Goal: Information Seeking & Learning: Compare options

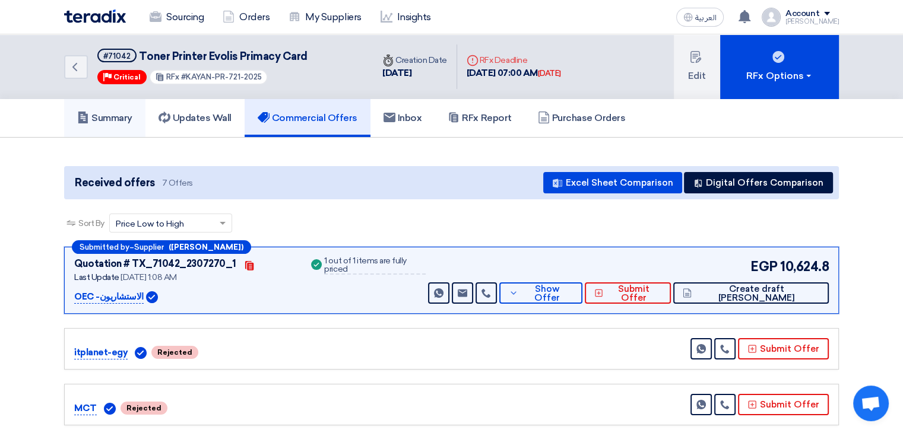
click at [109, 123] on h5 "Summary" at bounding box center [104, 118] width 55 height 12
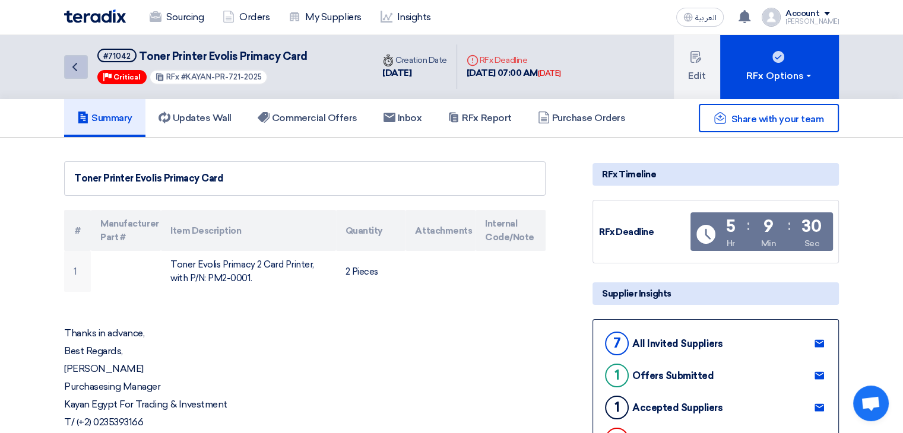
click at [76, 67] on icon "Back" at bounding box center [75, 67] width 14 height 14
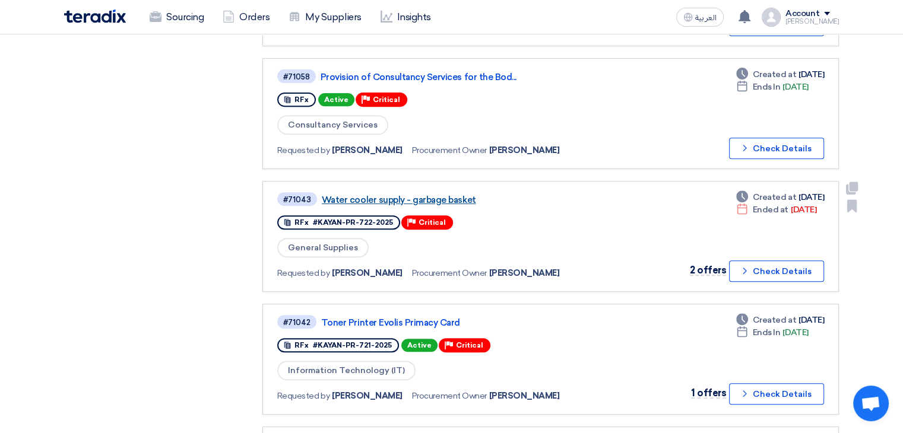
scroll to position [534, 0]
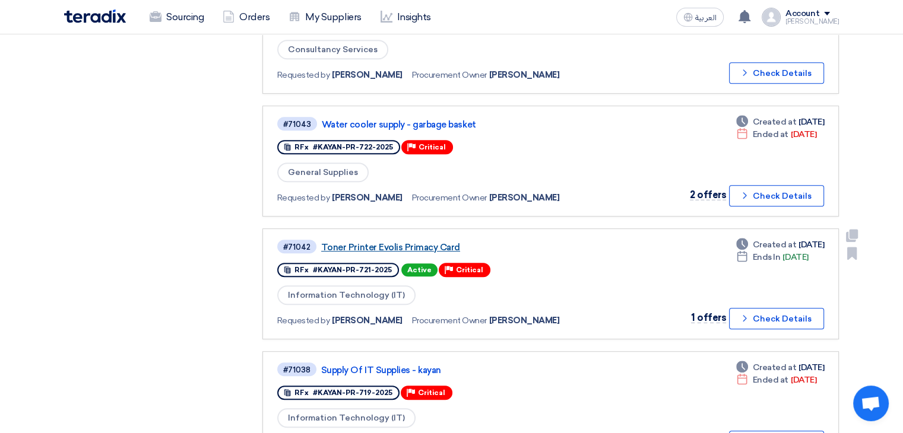
click at [406, 242] on link "Toner Printer Evolis Primacy Card" at bounding box center [469, 247] width 297 height 11
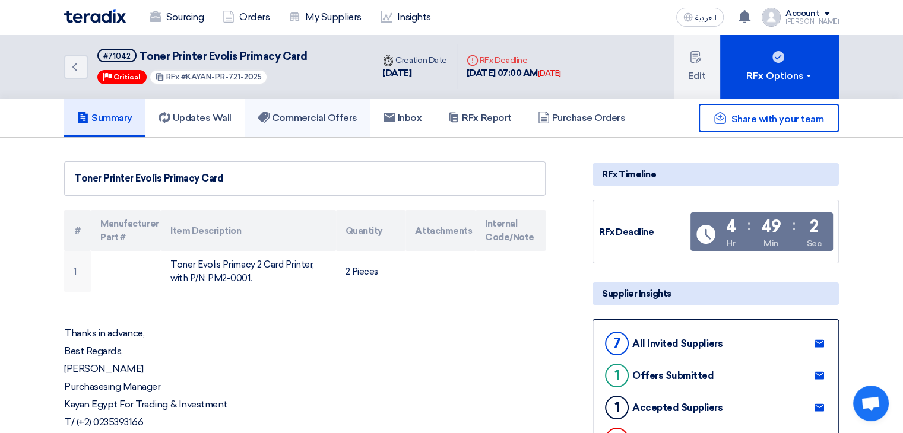
click at [292, 118] on h5 "Commercial Offers" at bounding box center [308, 118] width 100 height 12
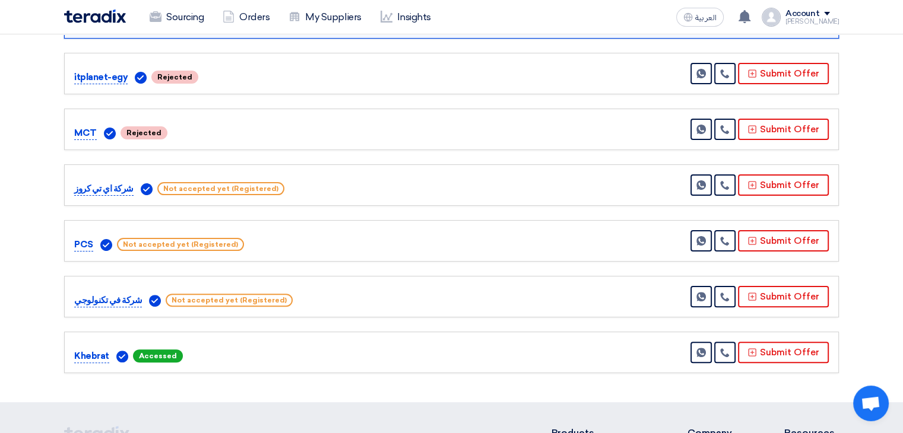
scroll to position [297, 0]
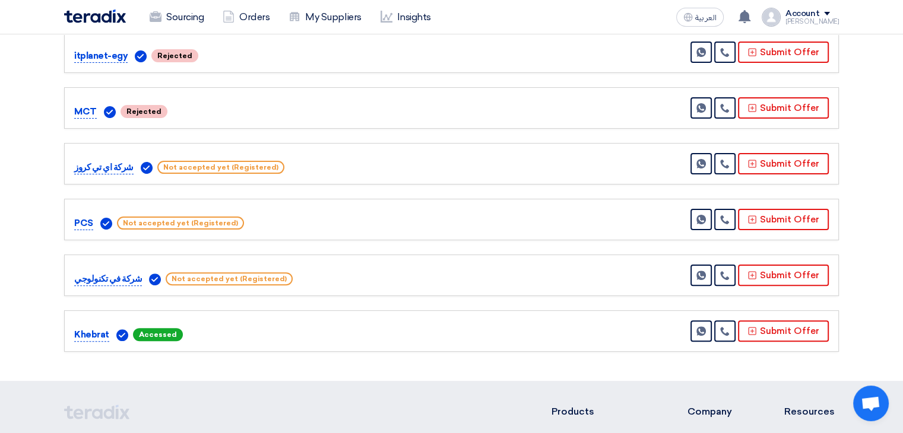
drag, startPoint x: 107, startPoint y: 333, endPoint x: 52, endPoint y: 332, distance: 54.6
click at [52, 332] on section "Received offers 7 Offers Excel Sheet Comparison Digital Offers Comparison Sort …" at bounding box center [451, 111] width 903 height 540
drag, startPoint x: 133, startPoint y: 277, endPoint x: 68, endPoint y: 279, distance: 64.7
click at [68, 279] on div "شركة في تكنولوجي Not accepted yet (Registered) Send Message" at bounding box center [451, 276] width 775 height 42
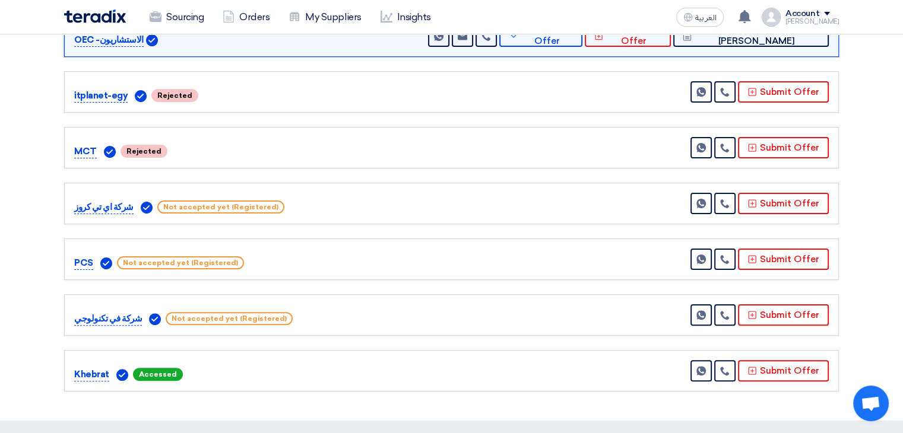
scroll to position [237, 0]
